Goal: Task Accomplishment & Management: Complete application form

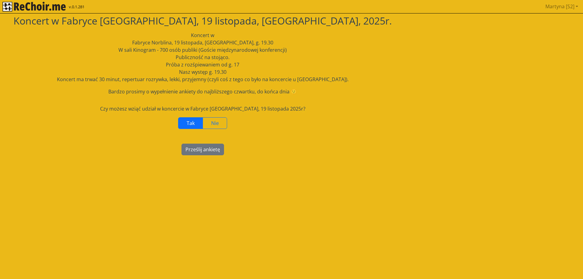
click at [195, 122] on label "Tak" at bounding box center [190, 123] width 25 height 12
click at [206, 150] on button "Prześlij ankietę" at bounding box center [202, 149] width 43 height 12
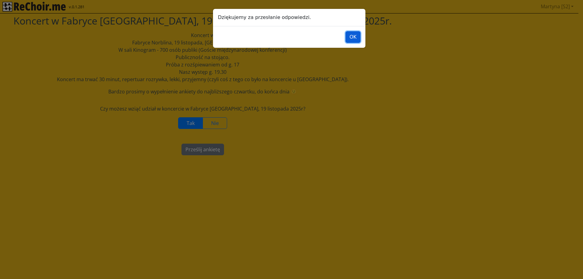
click at [353, 35] on button "OK" at bounding box center [352, 37] width 15 height 12
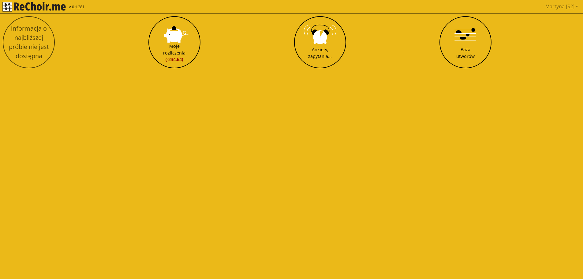
click at [35, 45] on div "informacja o najbliższej próbie nie jest dostępna Moje rozliczenia (-234.64) An…" at bounding box center [291, 42] width 581 height 56
